Goal: Complete application form

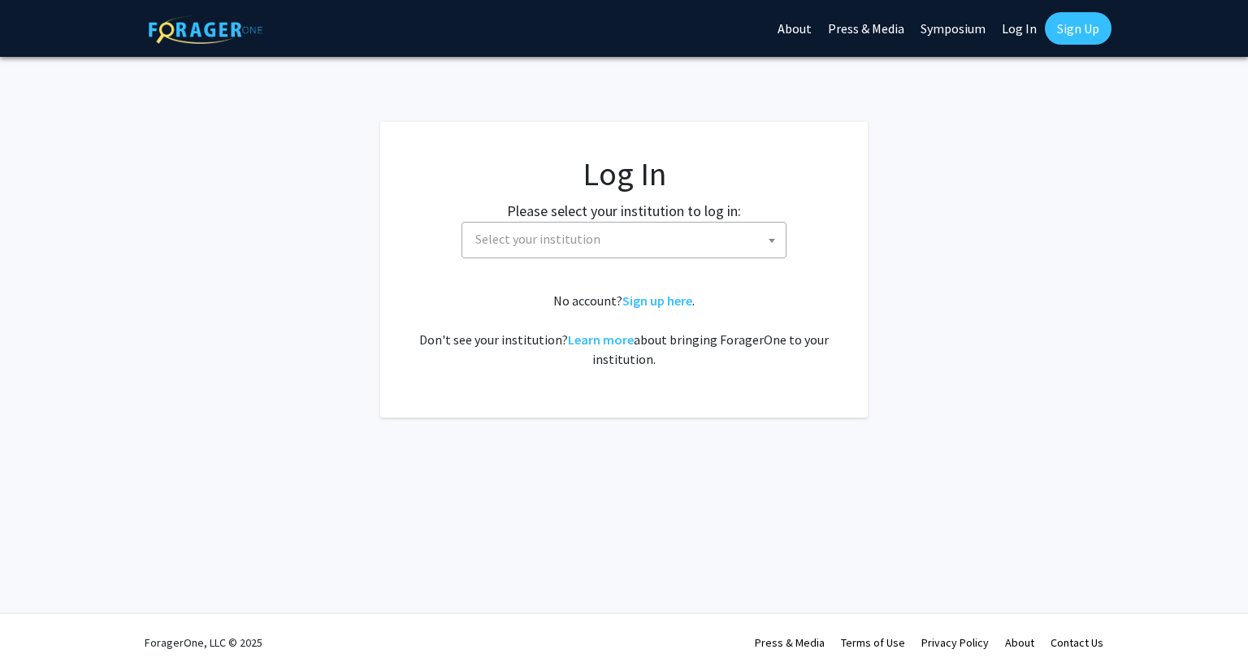
select select
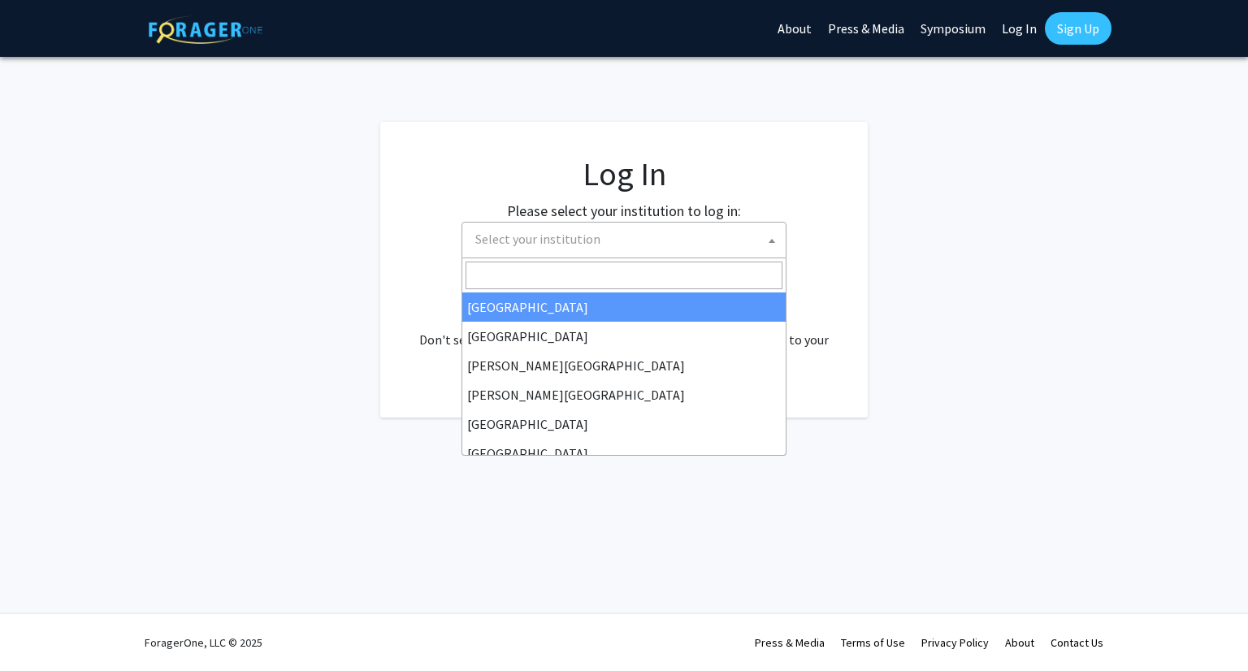
click at [748, 249] on span "Select your institution" at bounding box center [627, 239] width 317 height 33
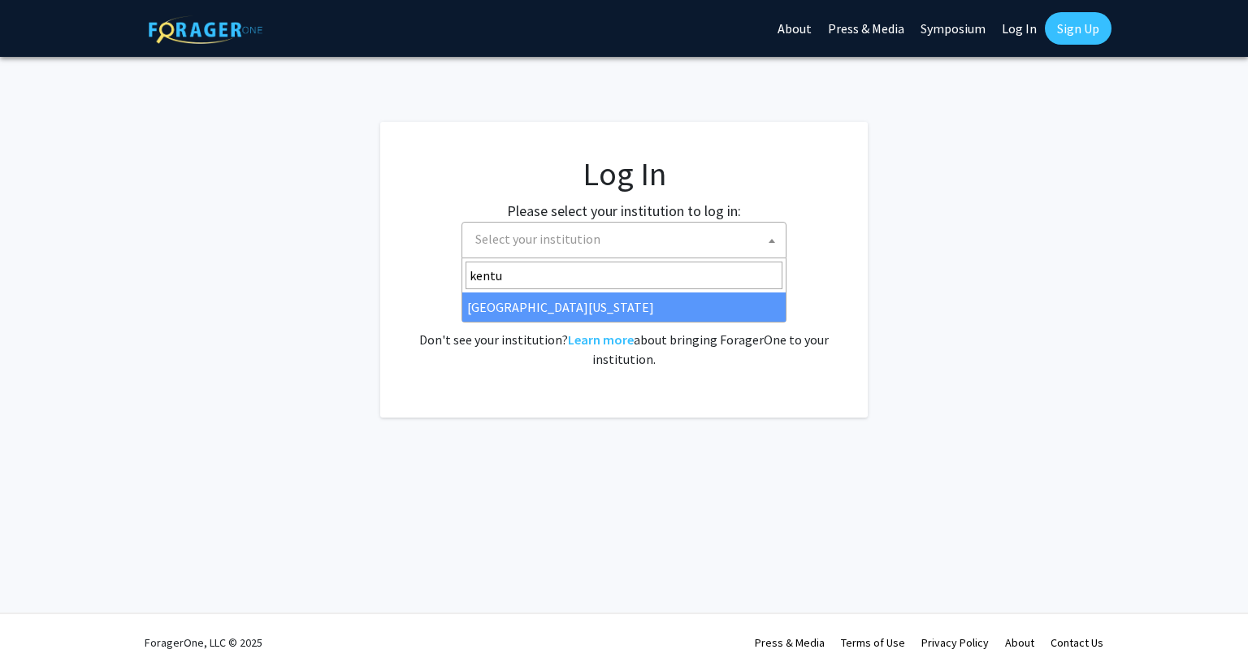
type input "kentu"
select select "13"
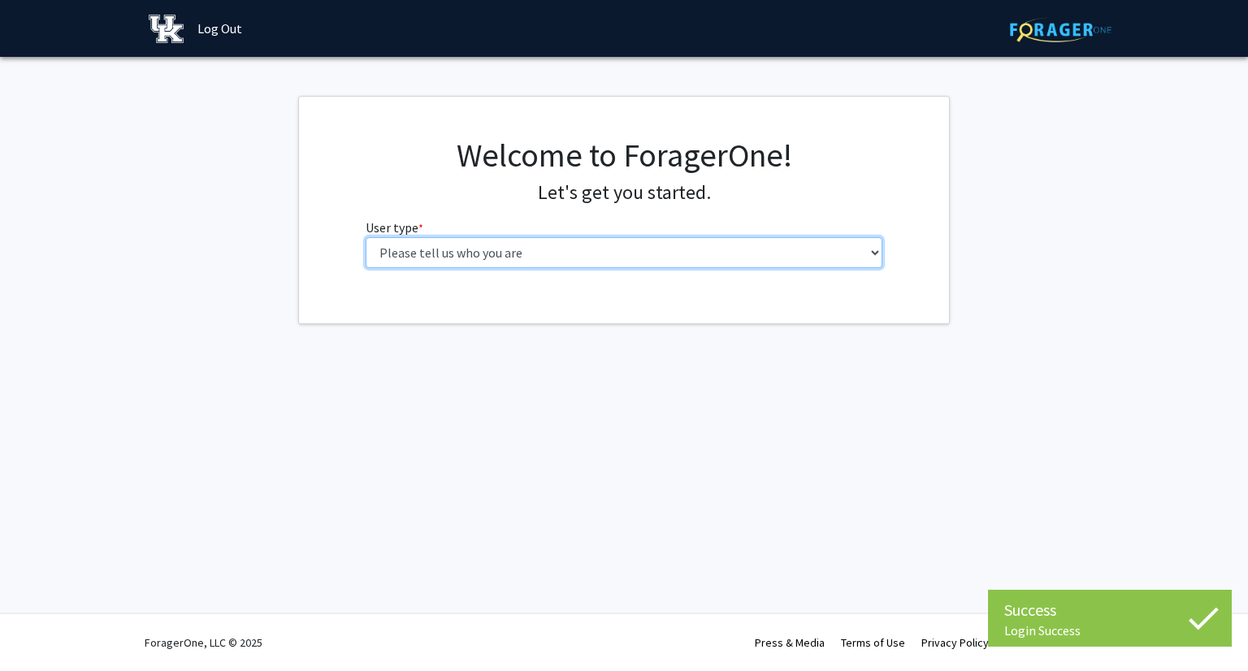
click at [771, 263] on select "Please tell us who you are Undergraduate Student Master's Student Doctoral Cand…" at bounding box center [625, 252] width 518 height 31
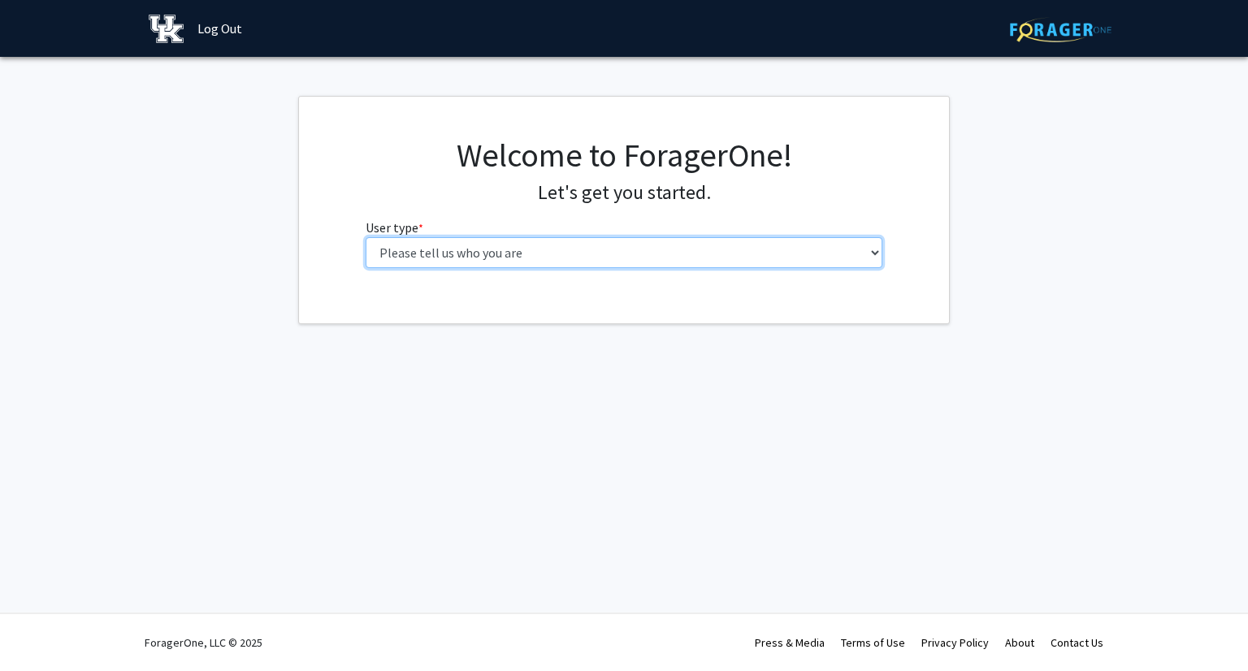
select select "1: undergrad"
click at [366, 237] on select "Please tell us who you are Undergraduate Student Master's Student Doctoral Cand…" at bounding box center [625, 252] width 518 height 31
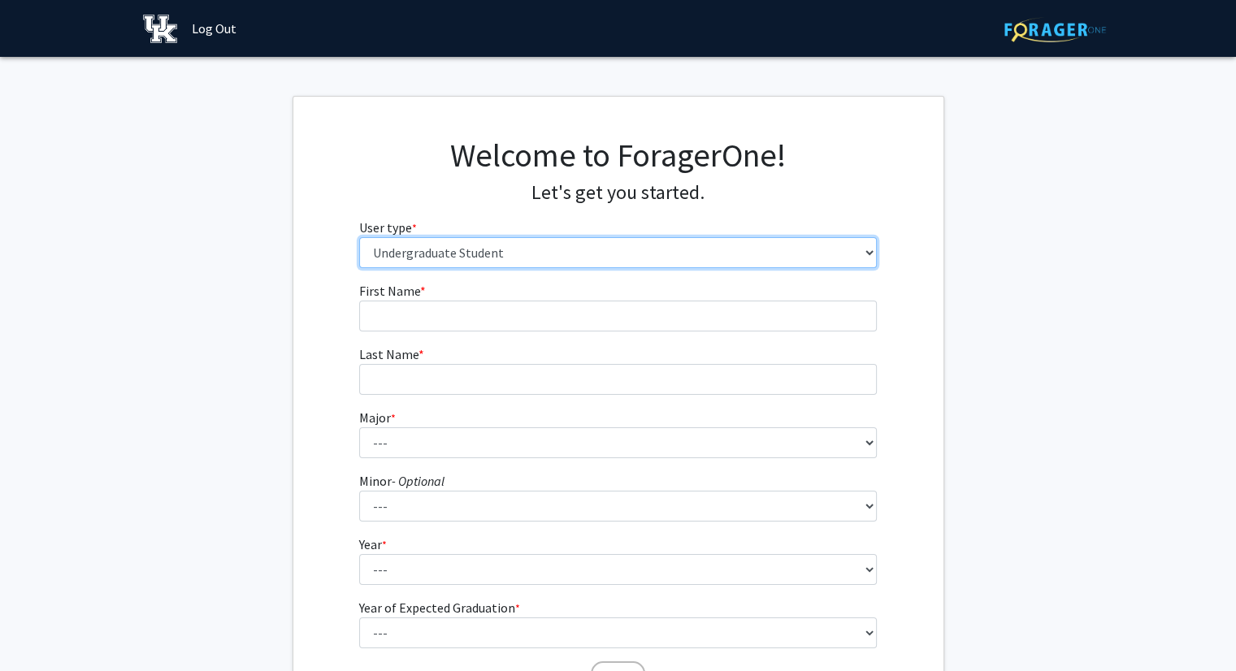
click at [478, 256] on select "Please tell us who you are Undergraduate Student Master's Student Doctoral Cand…" at bounding box center [618, 252] width 518 height 31
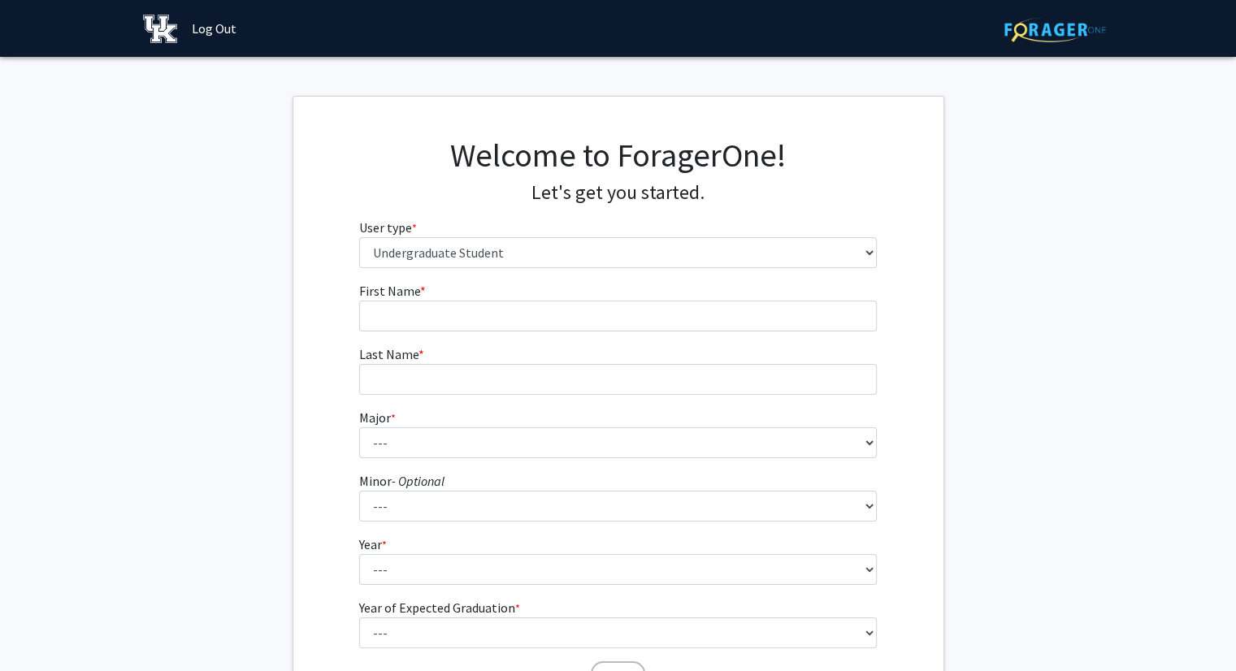
click at [240, 381] on fg-get-started "Welcome to ForagerOne! Let's get you started. User type * required Please tell …" at bounding box center [618, 416] width 1236 height 641
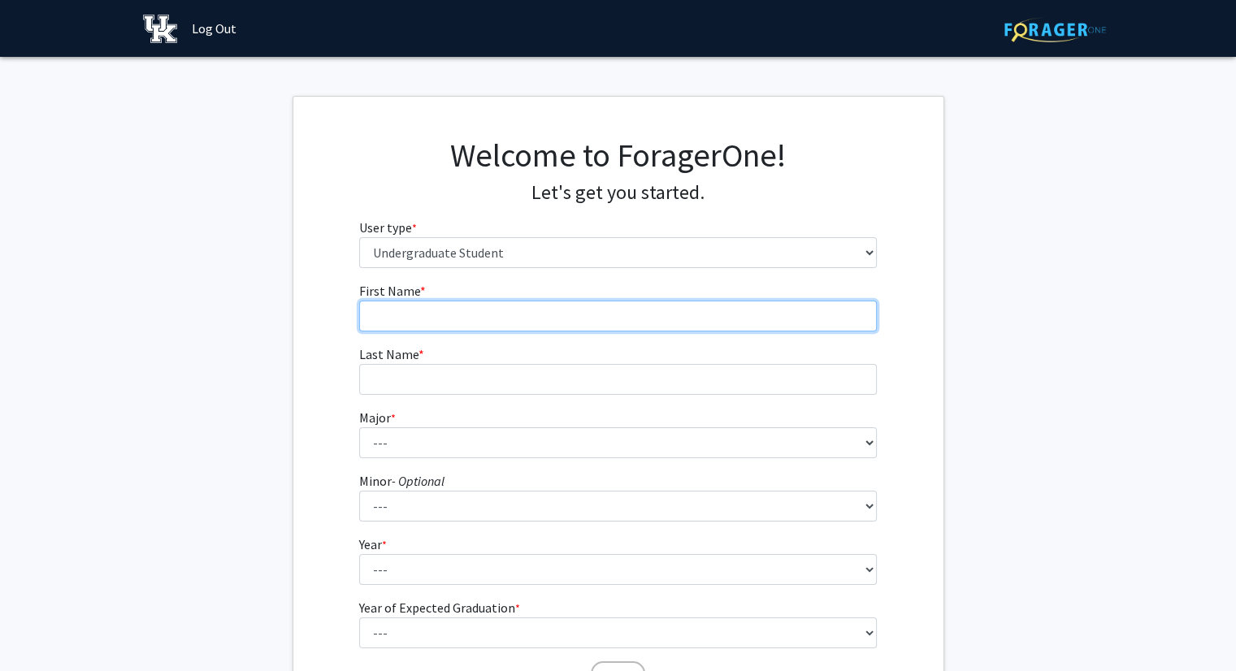
click at [488, 304] on input "First Name * required" at bounding box center [618, 316] width 518 height 31
type input "[PERSON_NAME]"
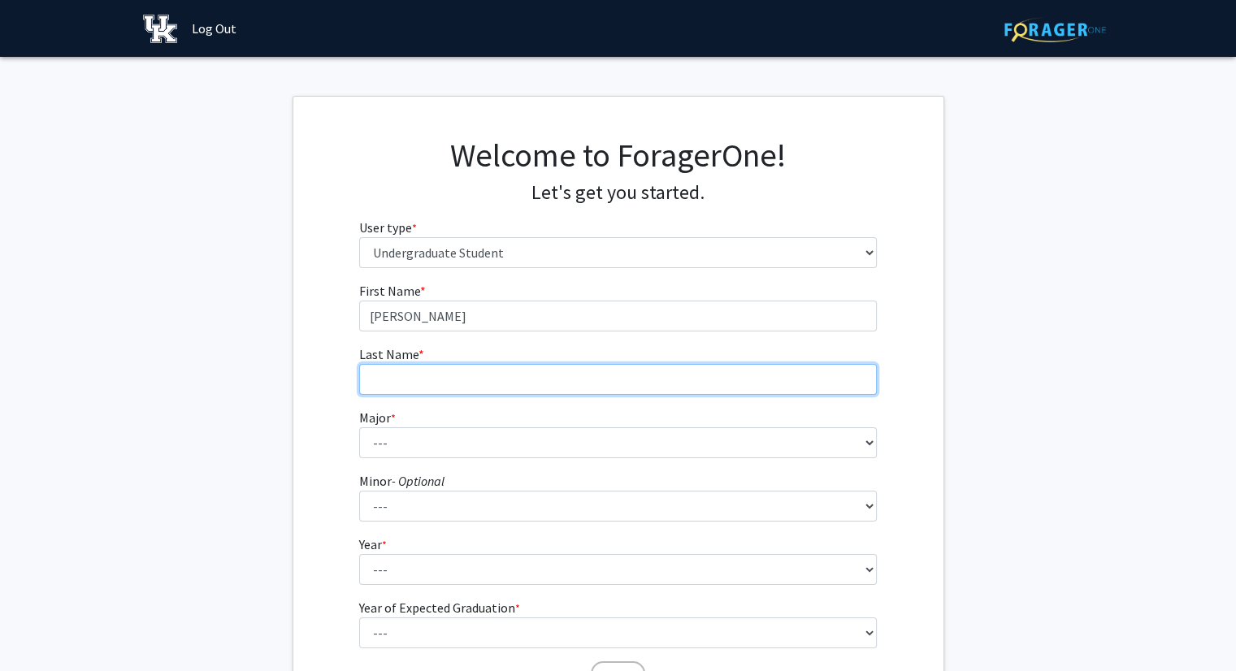
click at [468, 390] on input "Last Name * required" at bounding box center [618, 379] width 518 height 31
type input "de la [PERSON_NAME] [PERSON_NAME]"
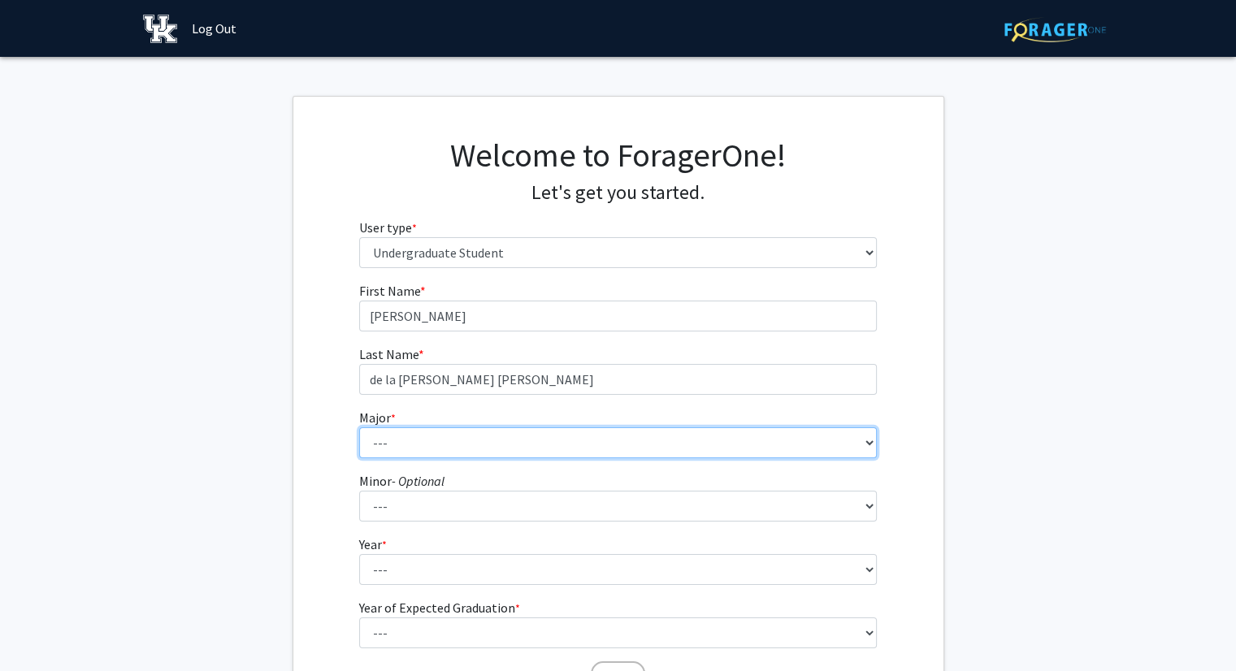
click at [462, 445] on select "--- Accounting Aerospace Engineering African American & Africana Studies Agricu…" at bounding box center [618, 443] width 518 height 31
select select "17: 854"
click at [359, 428] on select "--- Accounting Aerospace Engineering African American & Africana Studies Agricu…" at bounding box center [618, 443] width 518 height 31
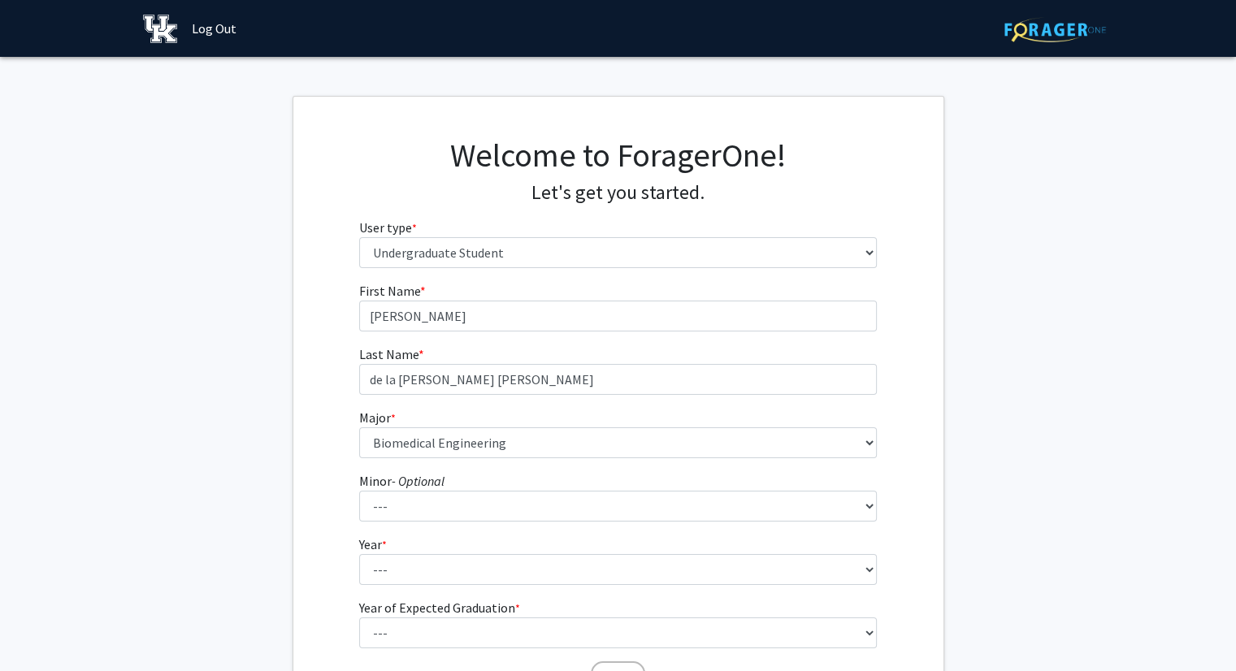
click at [194, 447] on fg-get-started "Welcome to ForagerOne! Let's get you started. User type * required Please tell …" at bounding box center [618, 416] width 1236 height 641
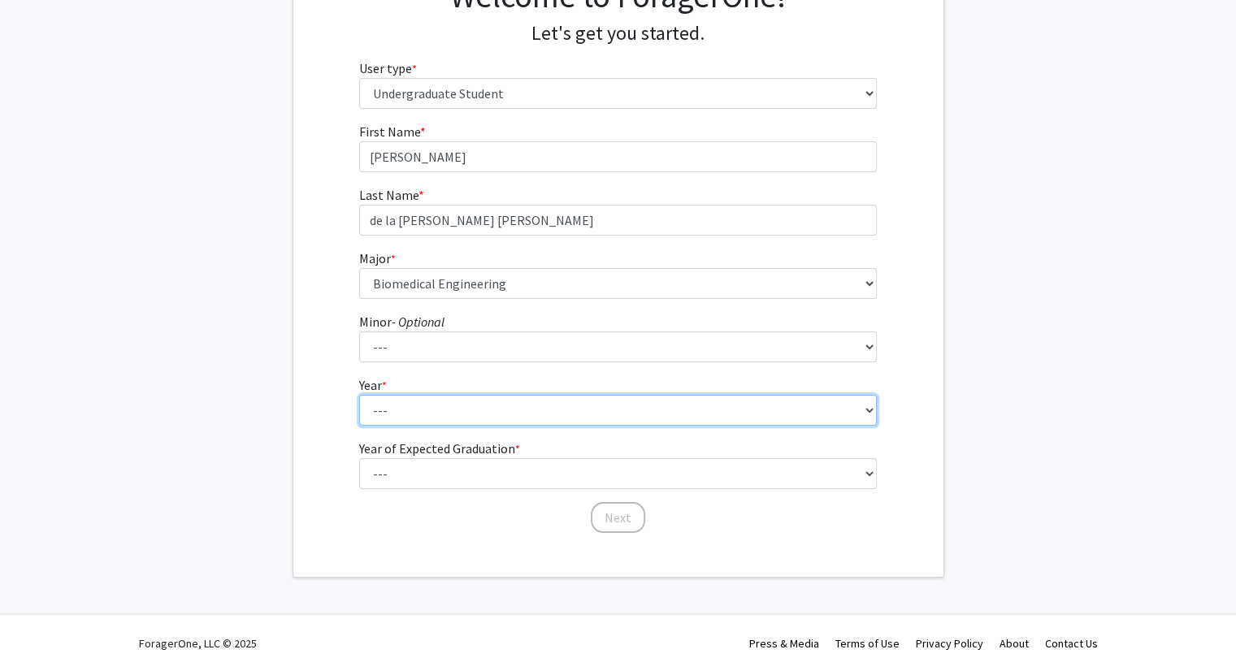
click at [423, 419] on select "--- First-year Sophomore Junior Senior Postbaccalaureate Certificate" at bounding box center [618, 410] width 518 height 31
select select "1: first-year"
click at [359, 395] on select "--- First-year Sophomore Junior Senior Postbaccalaureate Certificate" at bounding box center [618, 410] width 518 height 31
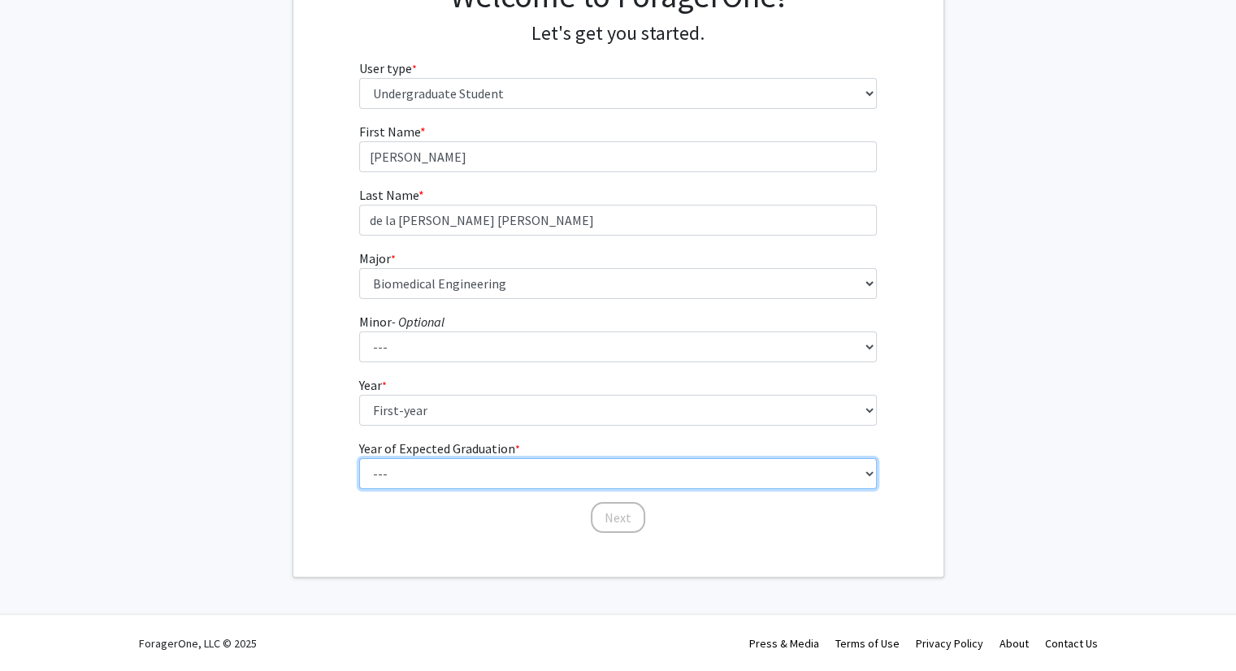
click at [397, 479] on select "--- 2025 2026 2027 2028 2029 2030 2031 2032 2033 2034" at bounding box center [618, 473] width 518 height 31
select select "5: 2029"
click at [359, 458] on select "--- 2025 2026 2027 2028 2029 2030 2031 2032 2033 2034" at bounding box center [618, 473] width 518 height 31
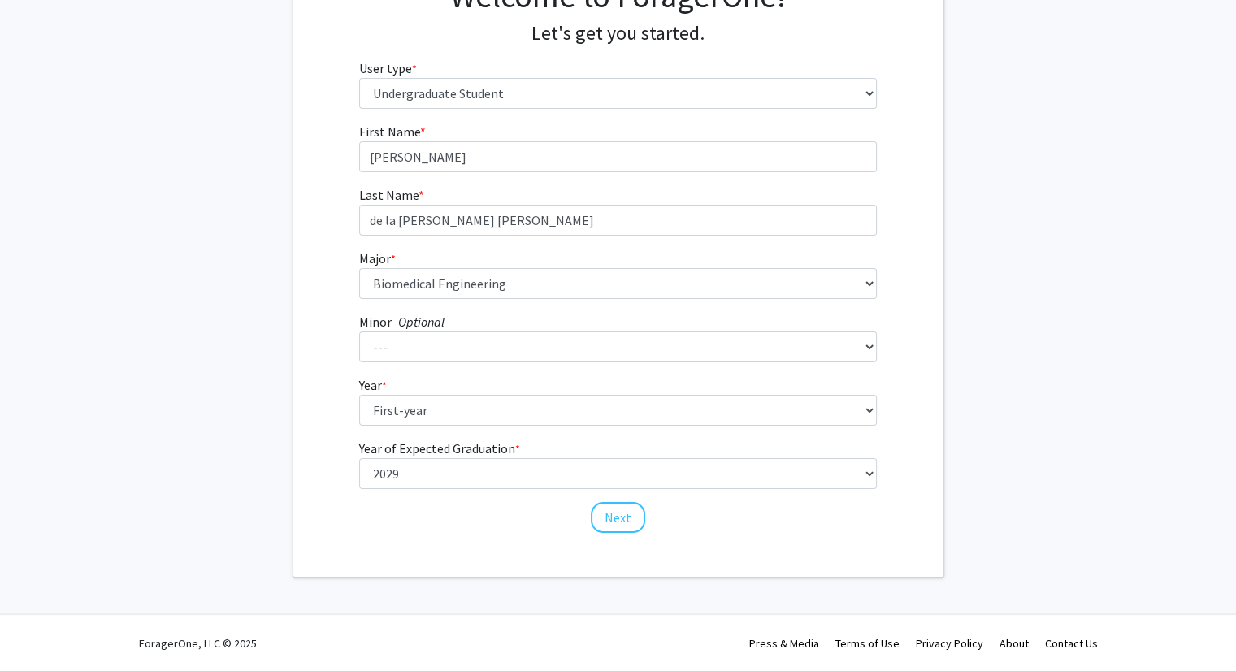
click at [198, 466] on fg-get-started "Welcome to ForagerOne! Let's get you started. User type * required Please tell …" at bounding box center [618, 257] width 1236 height 641
click at [628, 511] on button "Next" at bounding box center [618, 517] width 54 height 31
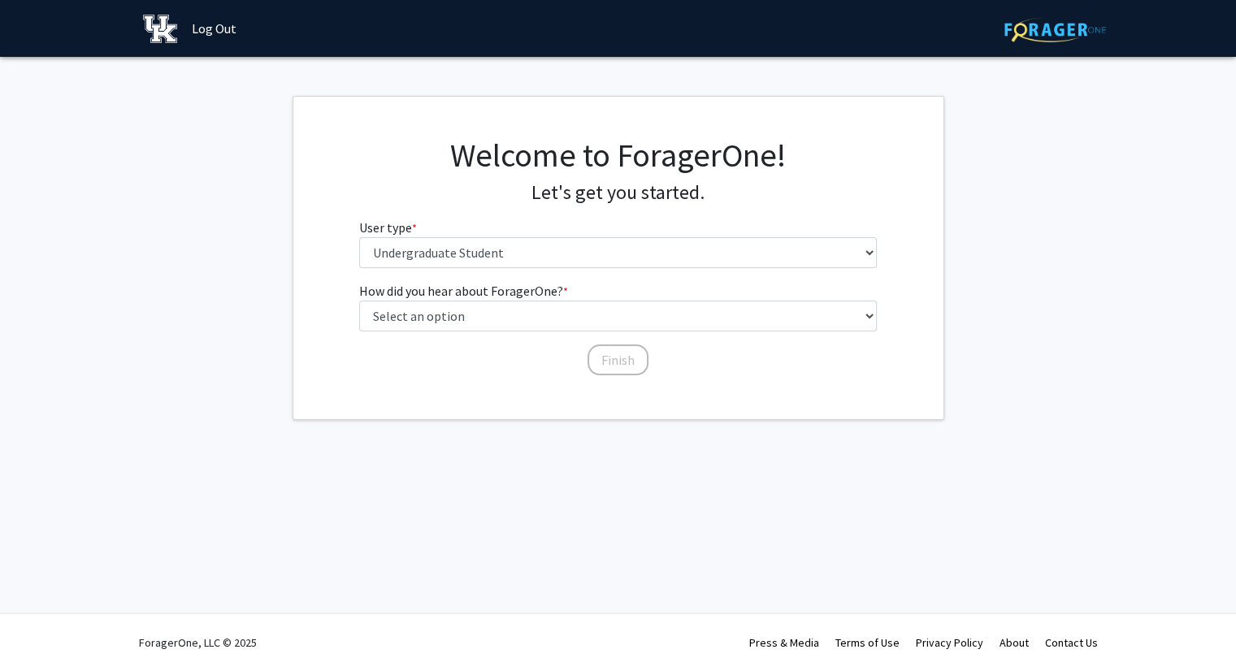
scroll to position [0, 0]
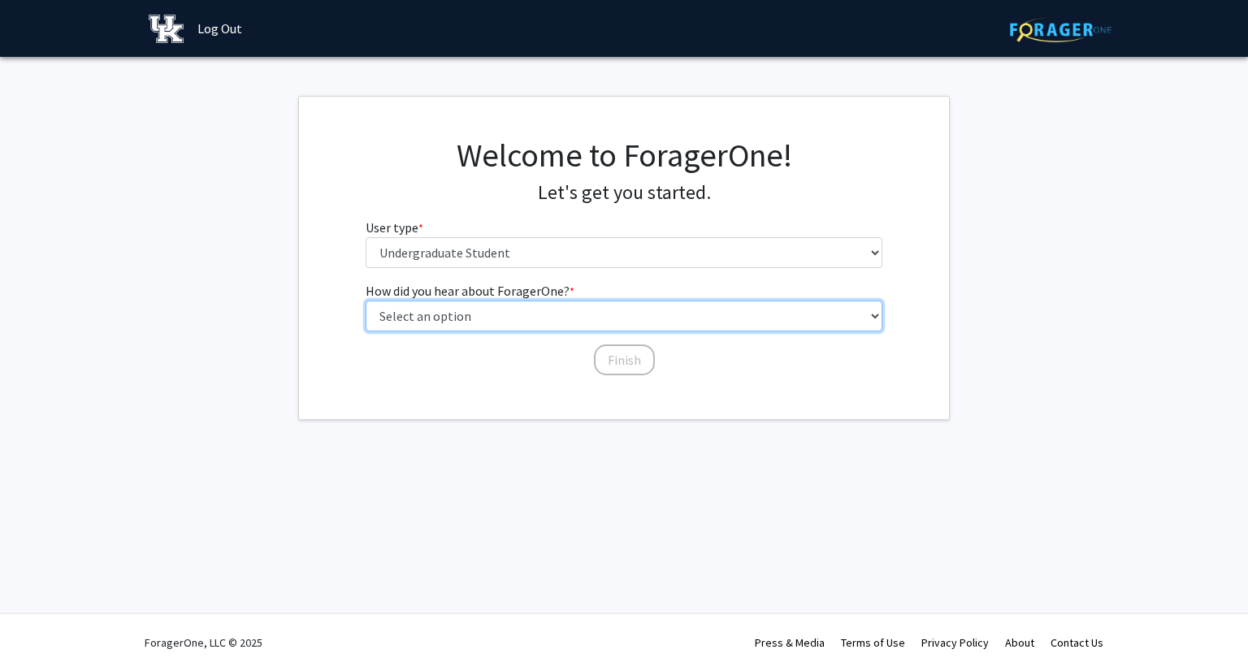
click at [539, 317] on select "Select an option Peer/student recommendation Faculty/staff recommendation Unive…" at bounding box center [625, 316] width 518 height 31
select select "3: university_website"
click at [366, 301] on select "Select an option Peer/student recommendation Faculty/staff recommendation Unive…" at bounding box center [625, 316] width 518 height 31
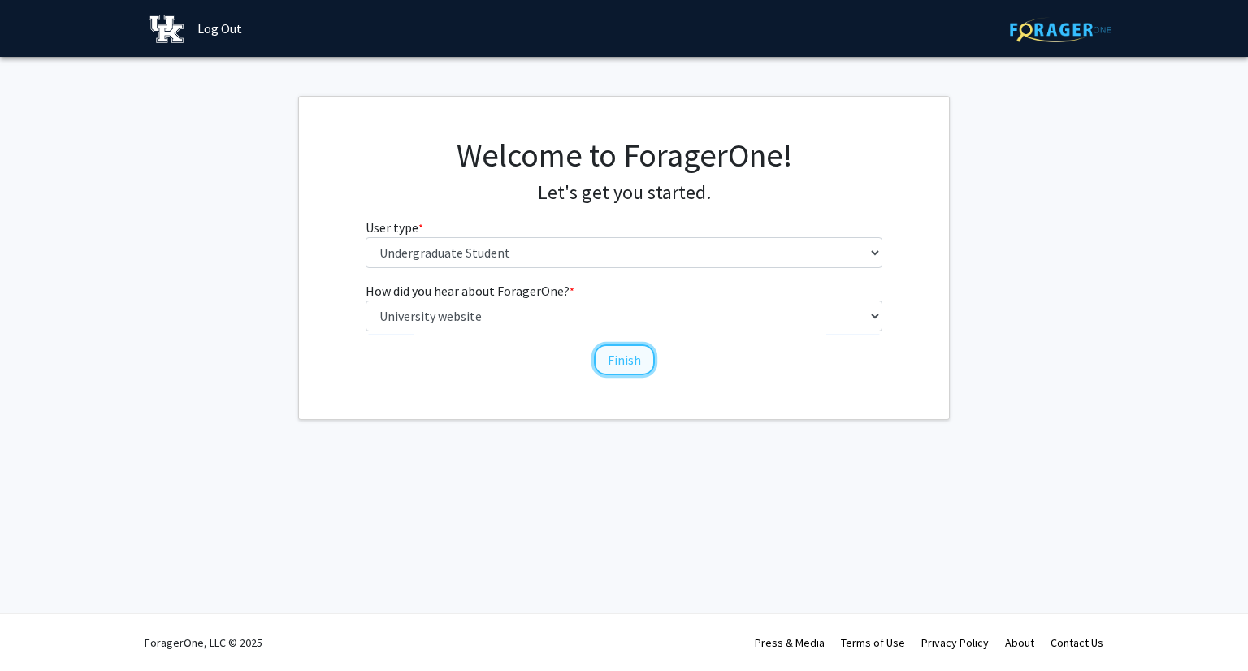
click at [614, 354] on button "Finish" at bounding box center [624, 360] width 61 height 31
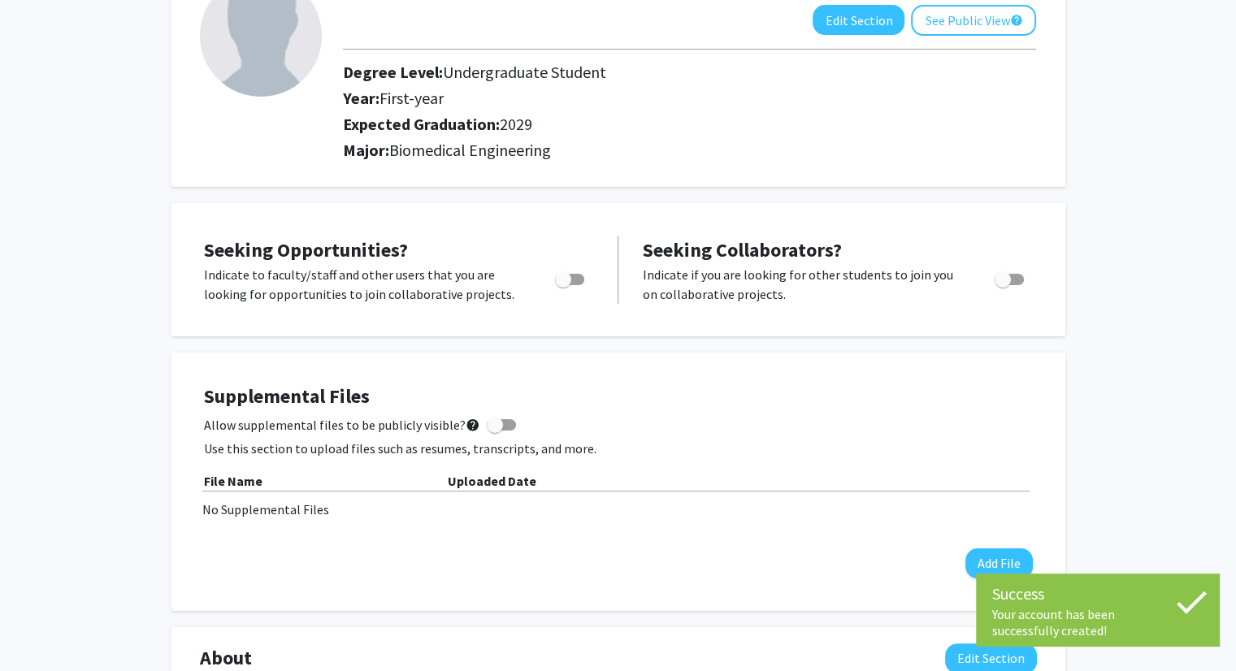
scroll to position [150, 0]
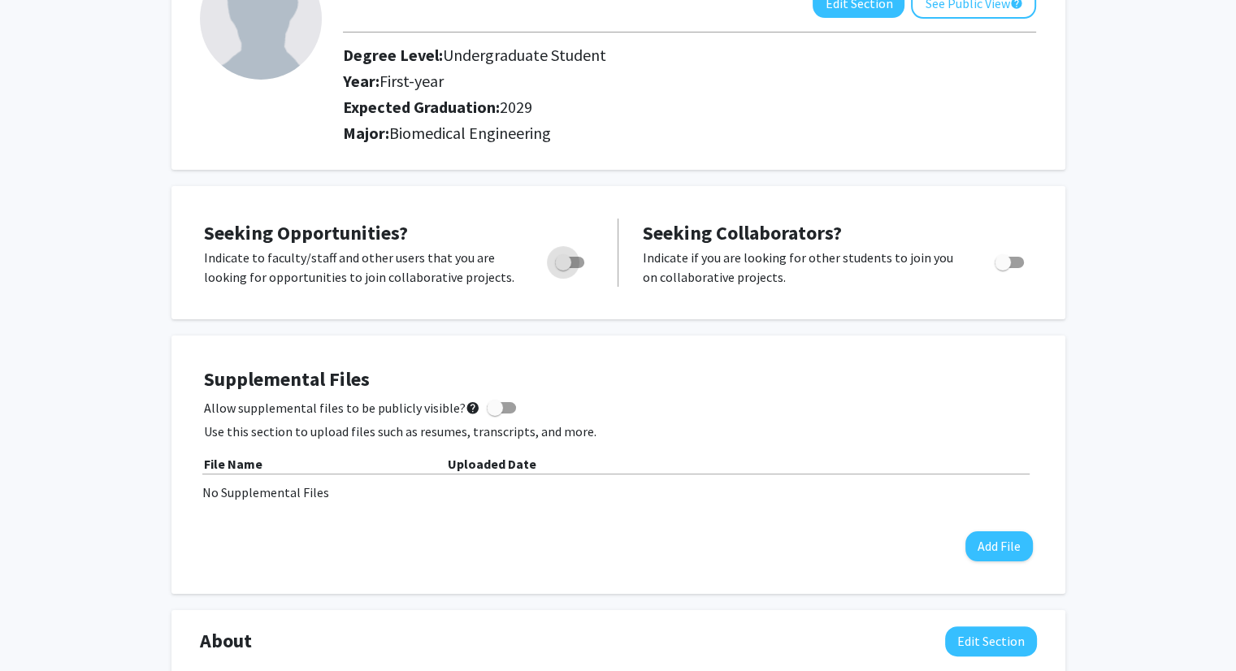
click at [578, 257] on span "Toggle" at bounding box center [569, 262] width 29 height 11
click at [563, 268] on input "Are you actively seeking opportunities?" at bounding box center [562, 268] width 1 height 1
checkbox input "true"
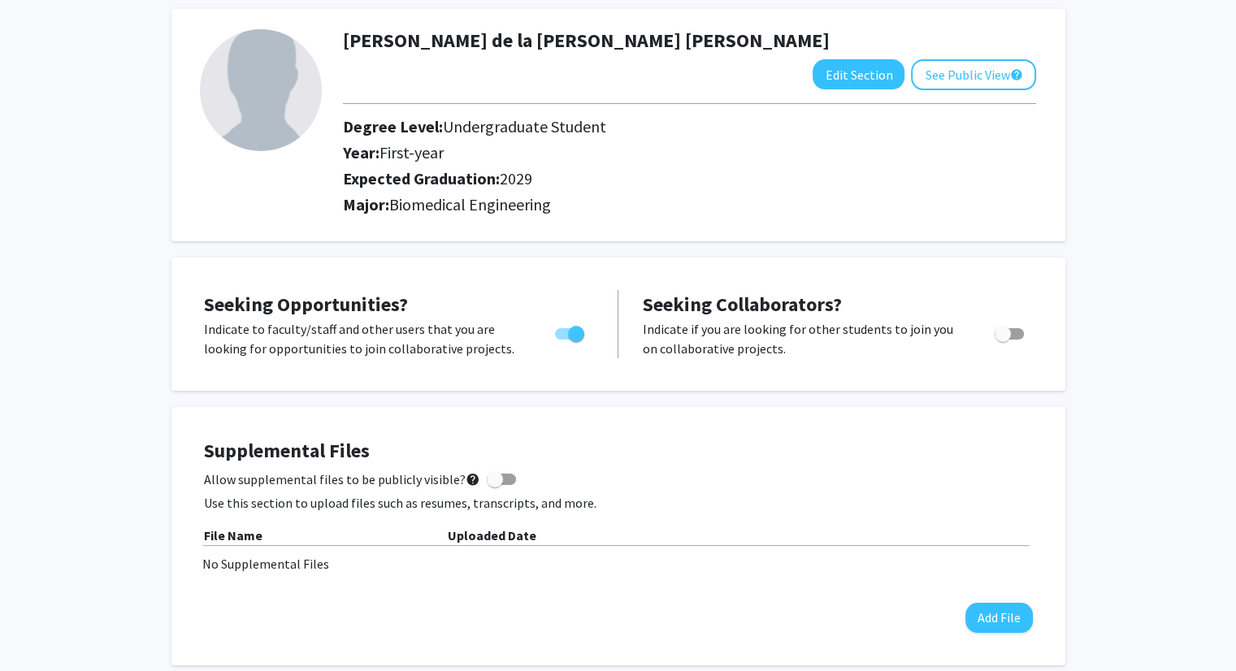
scroll to position [0, 0]
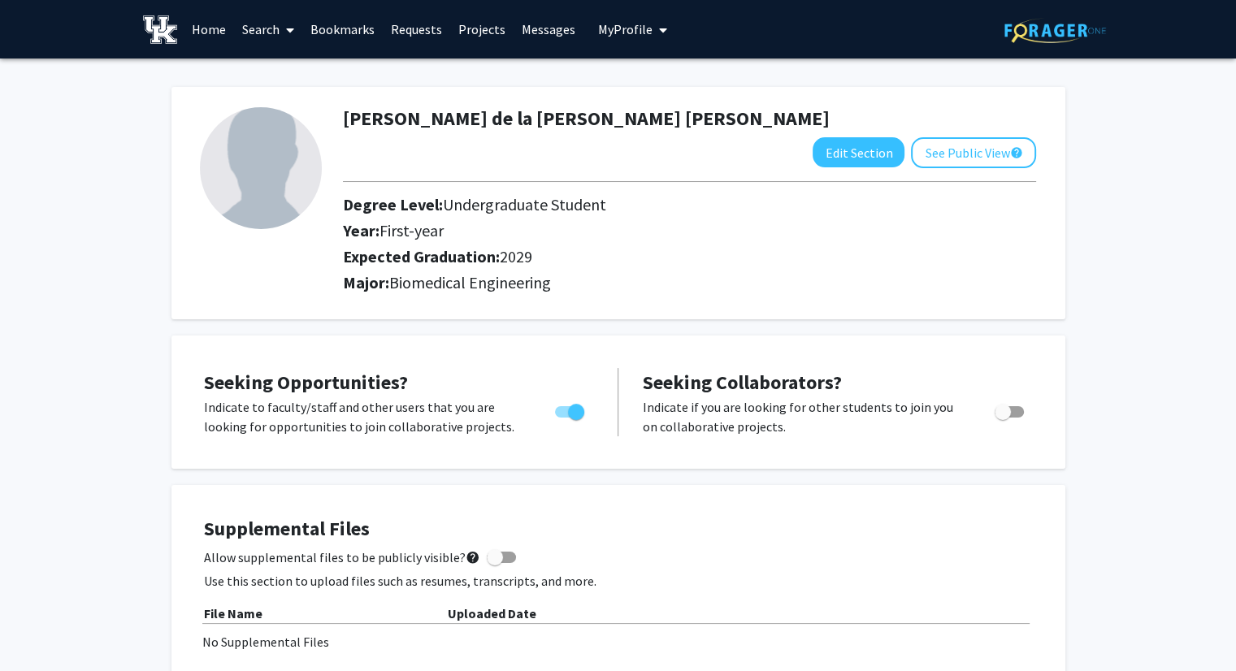
click at [211, 30] on link "Home" at bounding box center [209, 29] width 50 height 57
